Goal: Find specific page/section: Find specific page/section

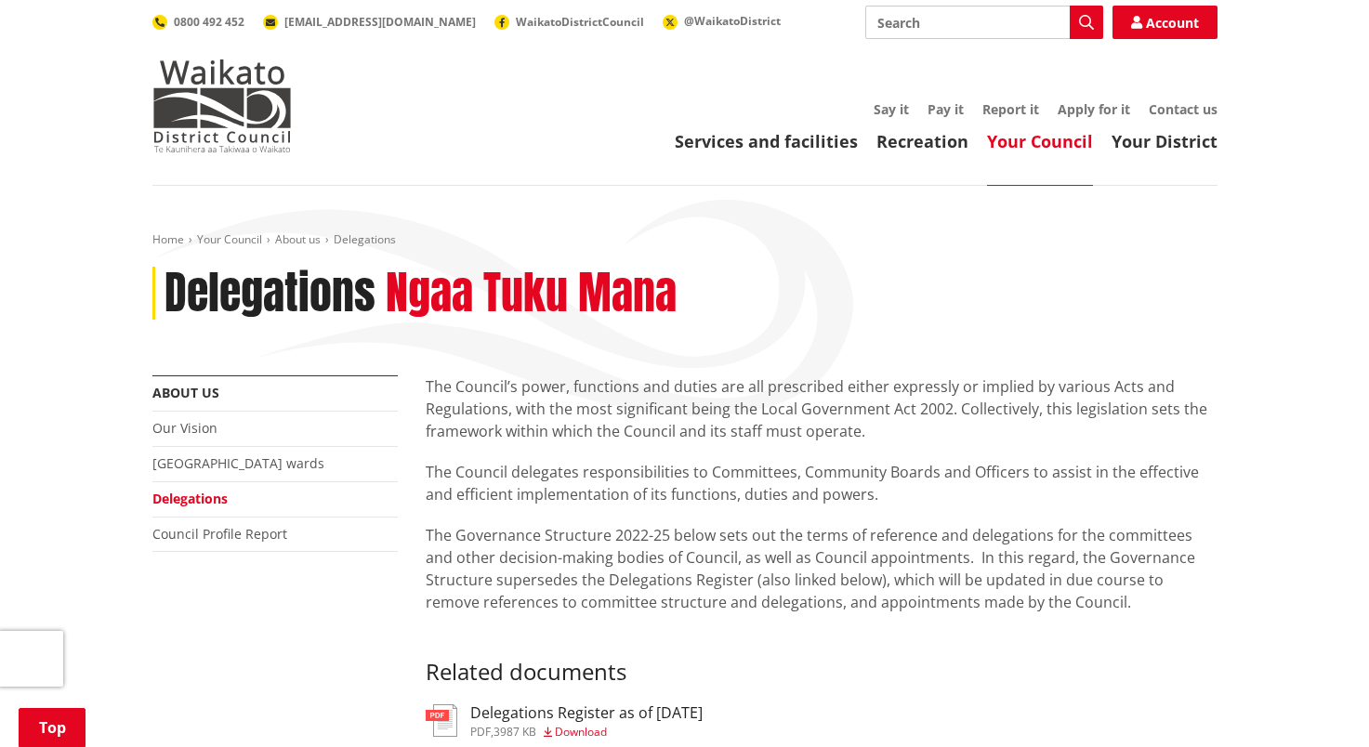
scroll to position [279, 0]
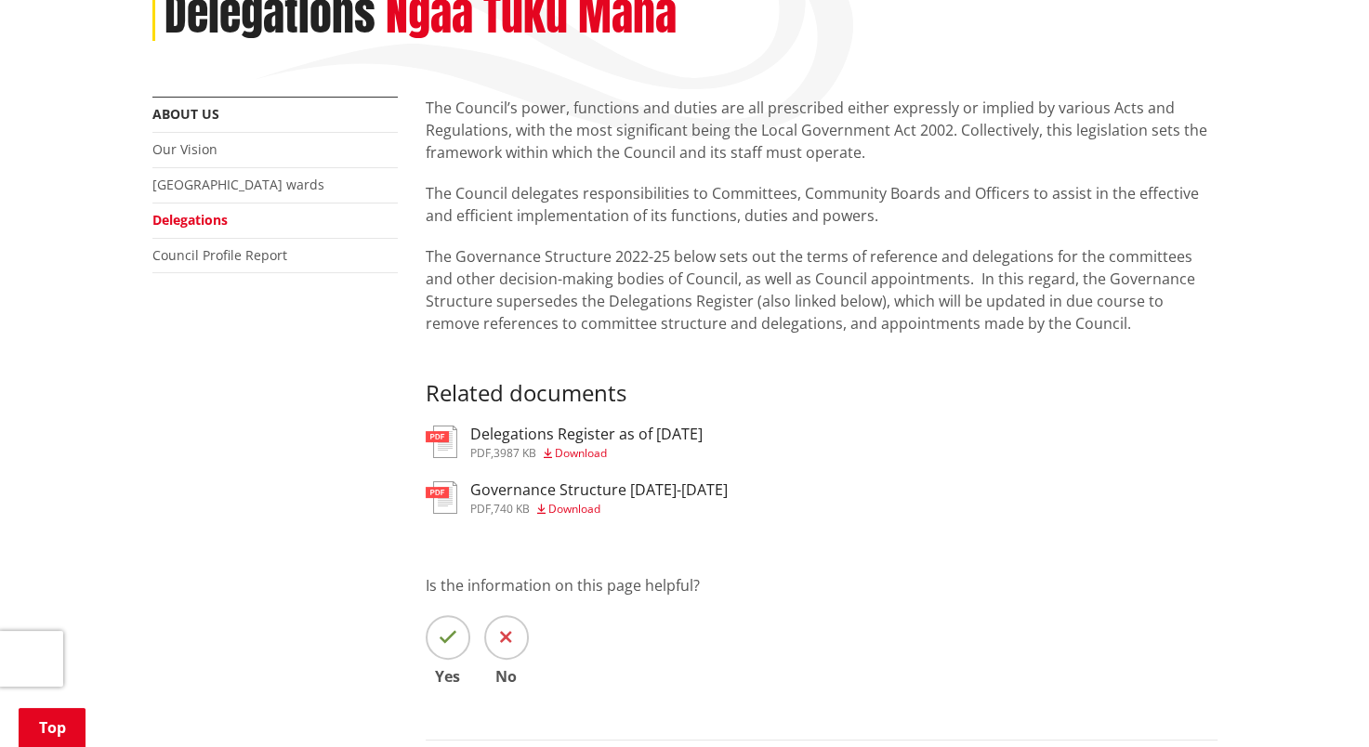
click at [453, 443] on img at bounding box center [442, 442] width 32 height 33
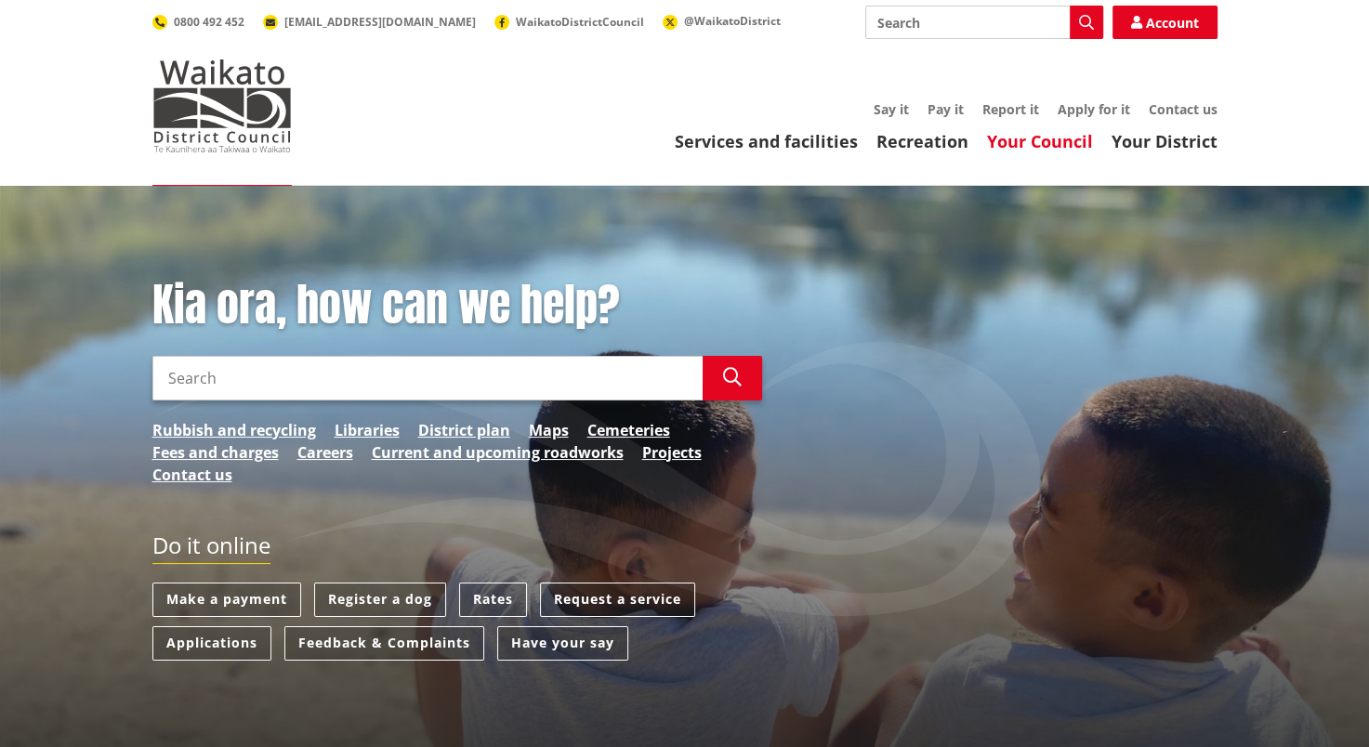
click at [1075, 143] on link "Your Council" at bounding box center [1040, 141] width 106 height 22
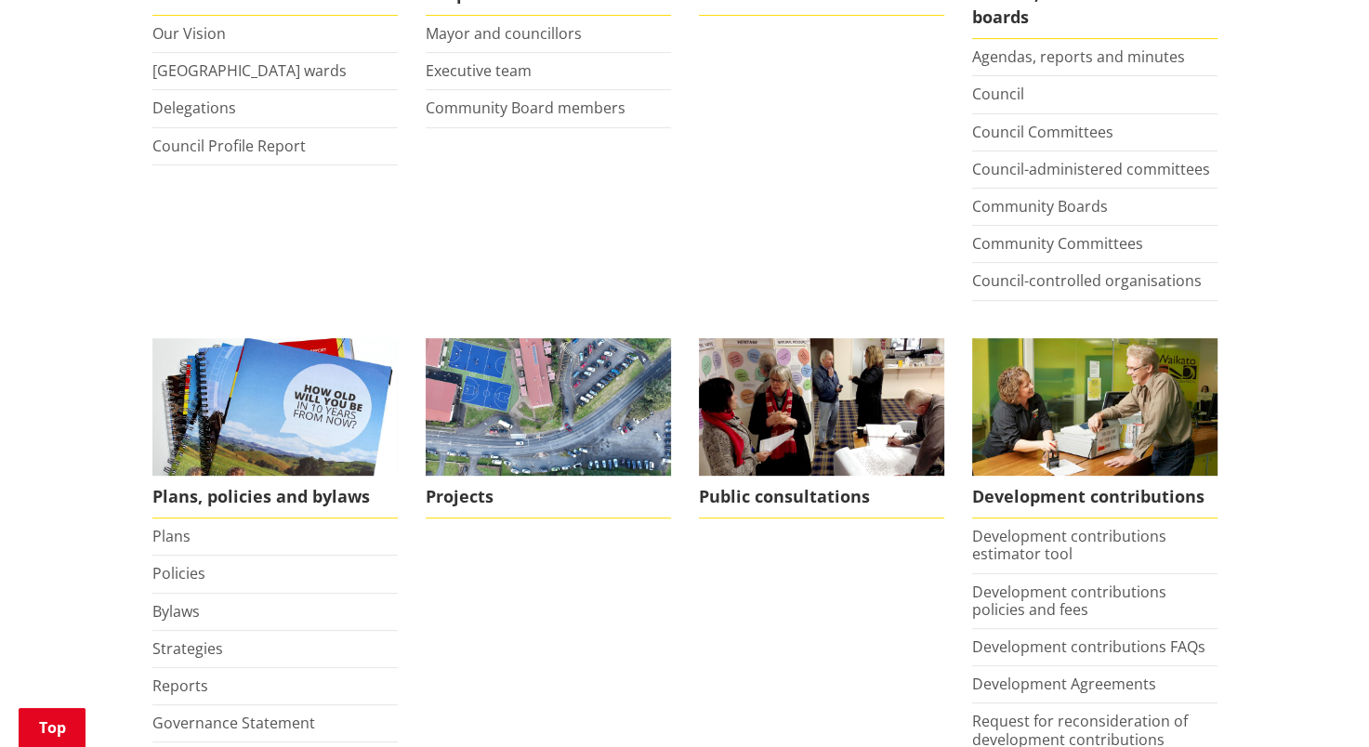
scroll to position [558, 0]
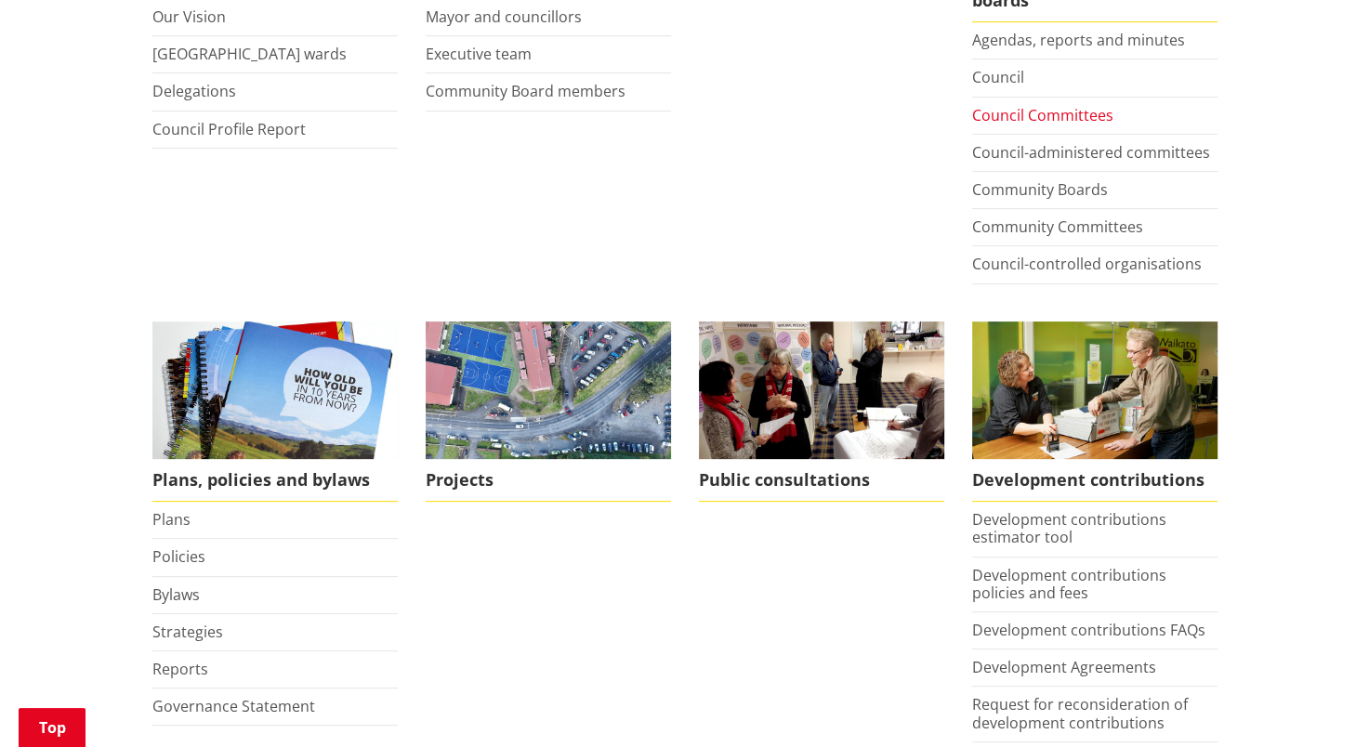
click at [1049, 115] on link "Council Committees" at bounding box center [1042, 115] width 141 height 20
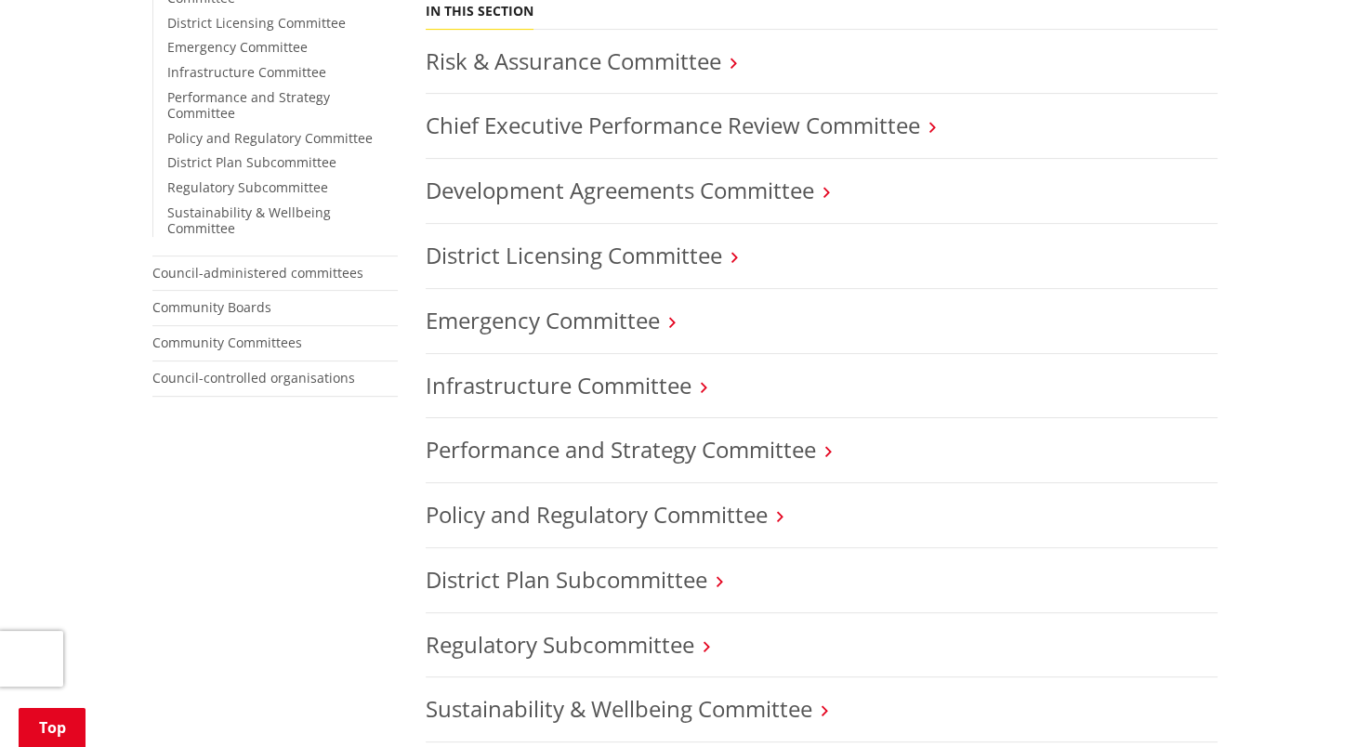
scroll to position [651, 0]
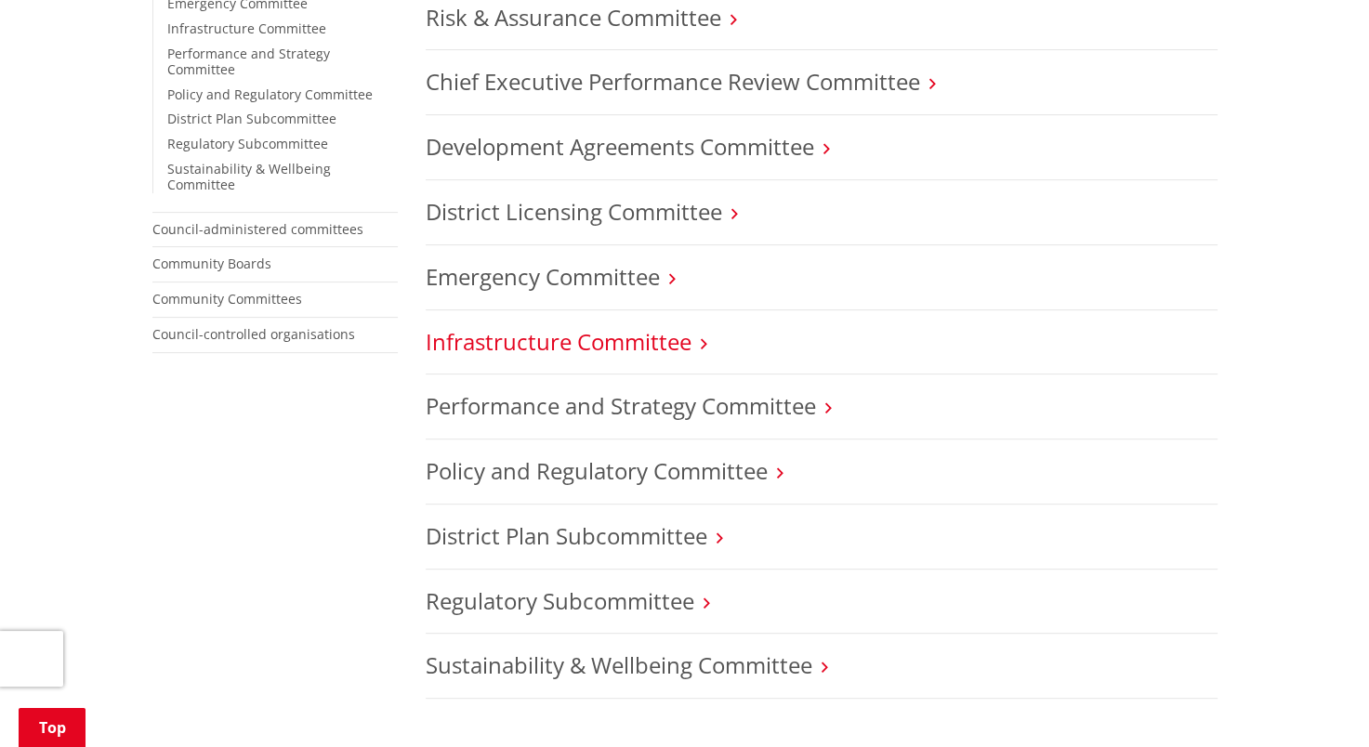
click at [625, 335] on link "Infrastructure Committee" at bounding box center [559, 341] width 266 height 31
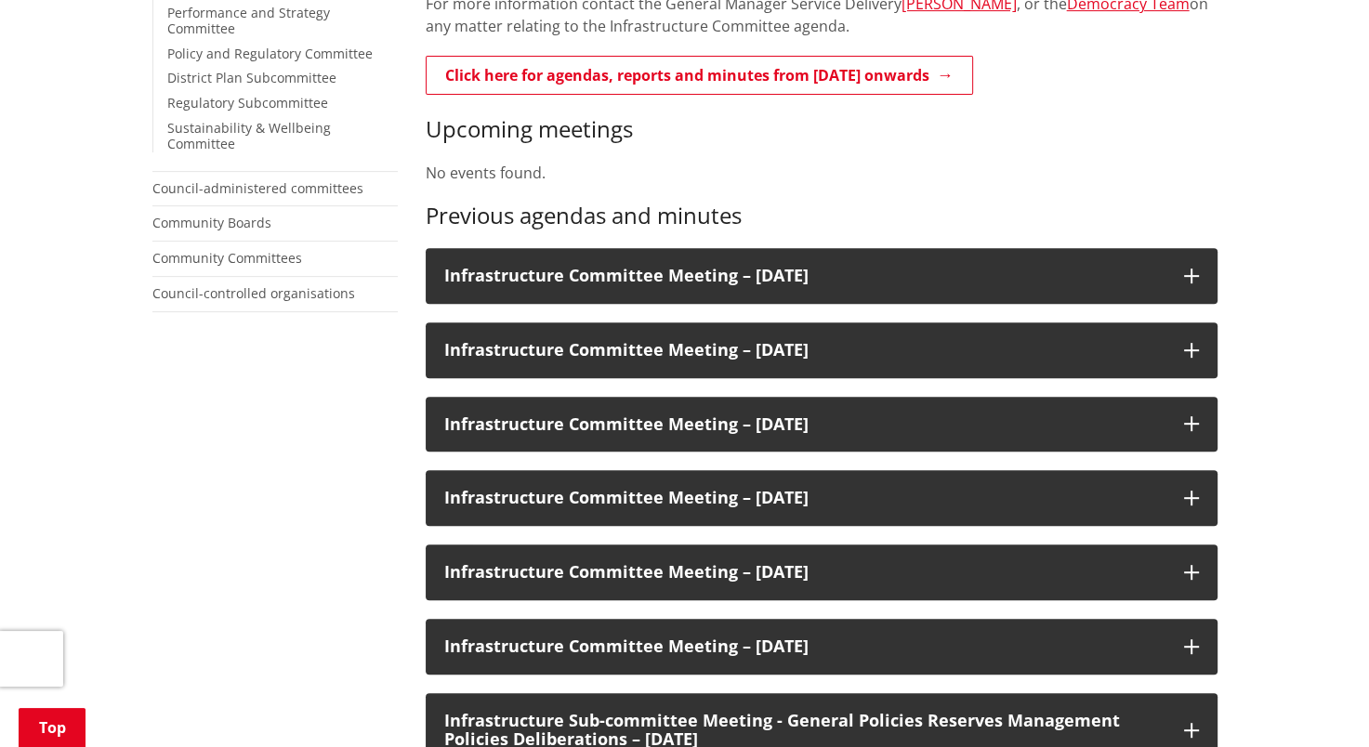
scroll to position [930, 0]
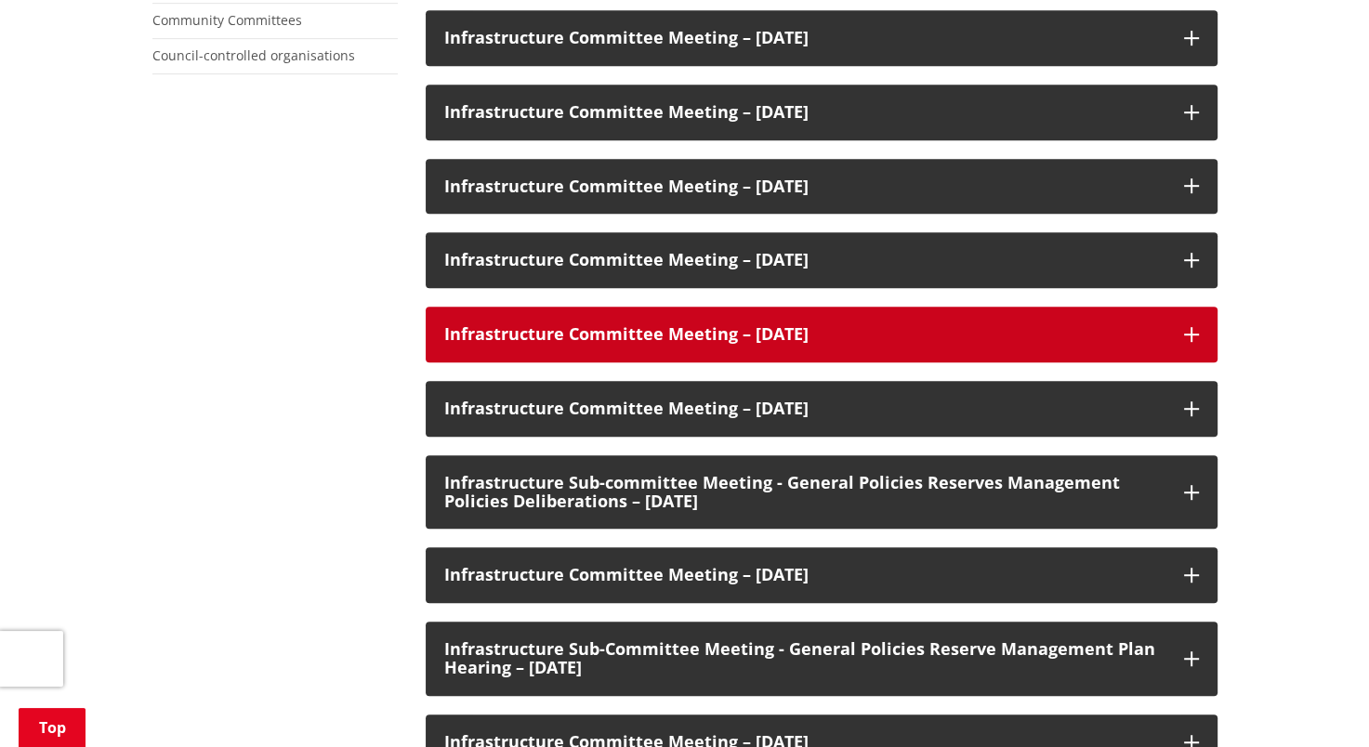
click at [868, 338] on h3 "Infrastructure Committee Meeting – [DATE]" at bounding box center [804, 334] width 721 height 19
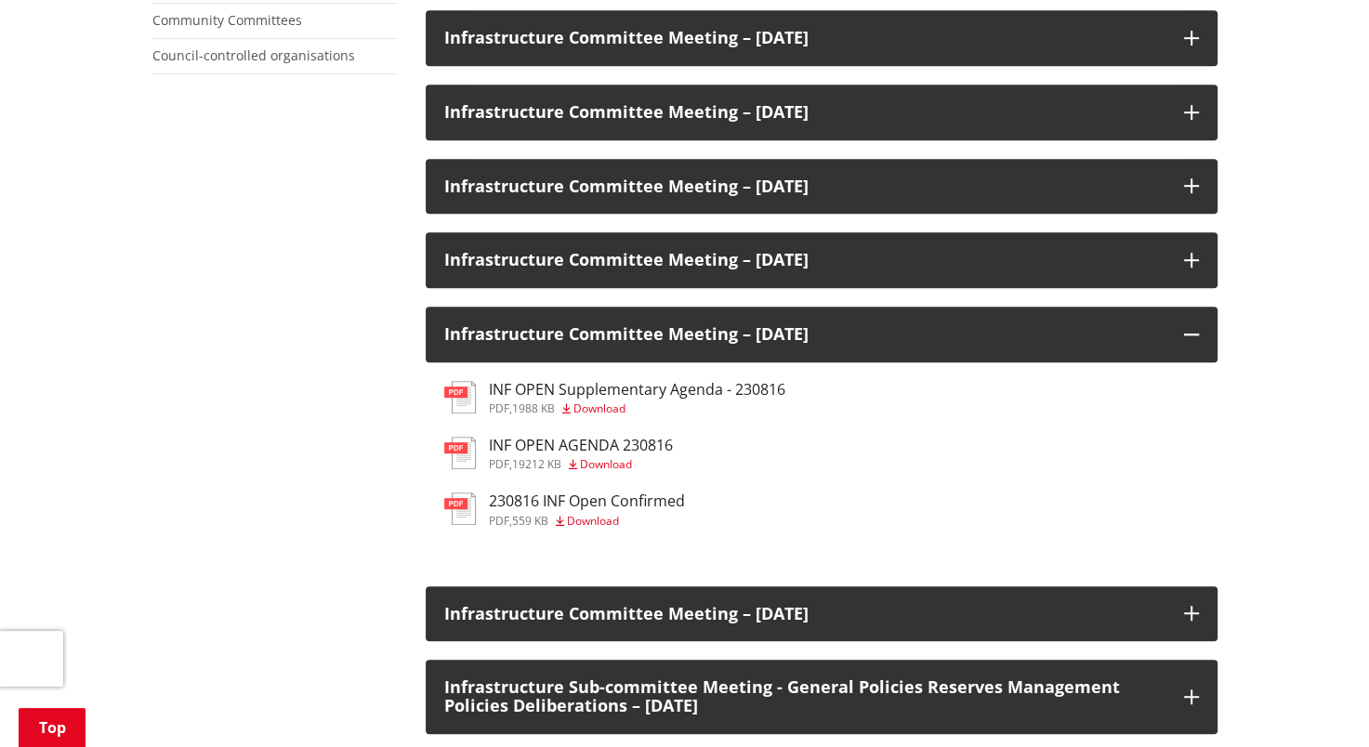
click at [463, 457] on img at bounding box center [460, 453] width 32 height 33
